Goal: Task Accomplishment & Management: Manage account settings

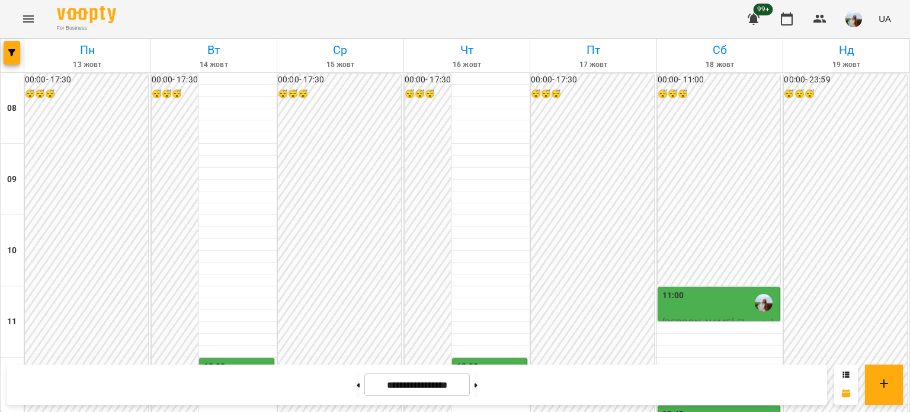
scroll to position [553, 0]
